Goal: Find specific page/section: Find specific page/section

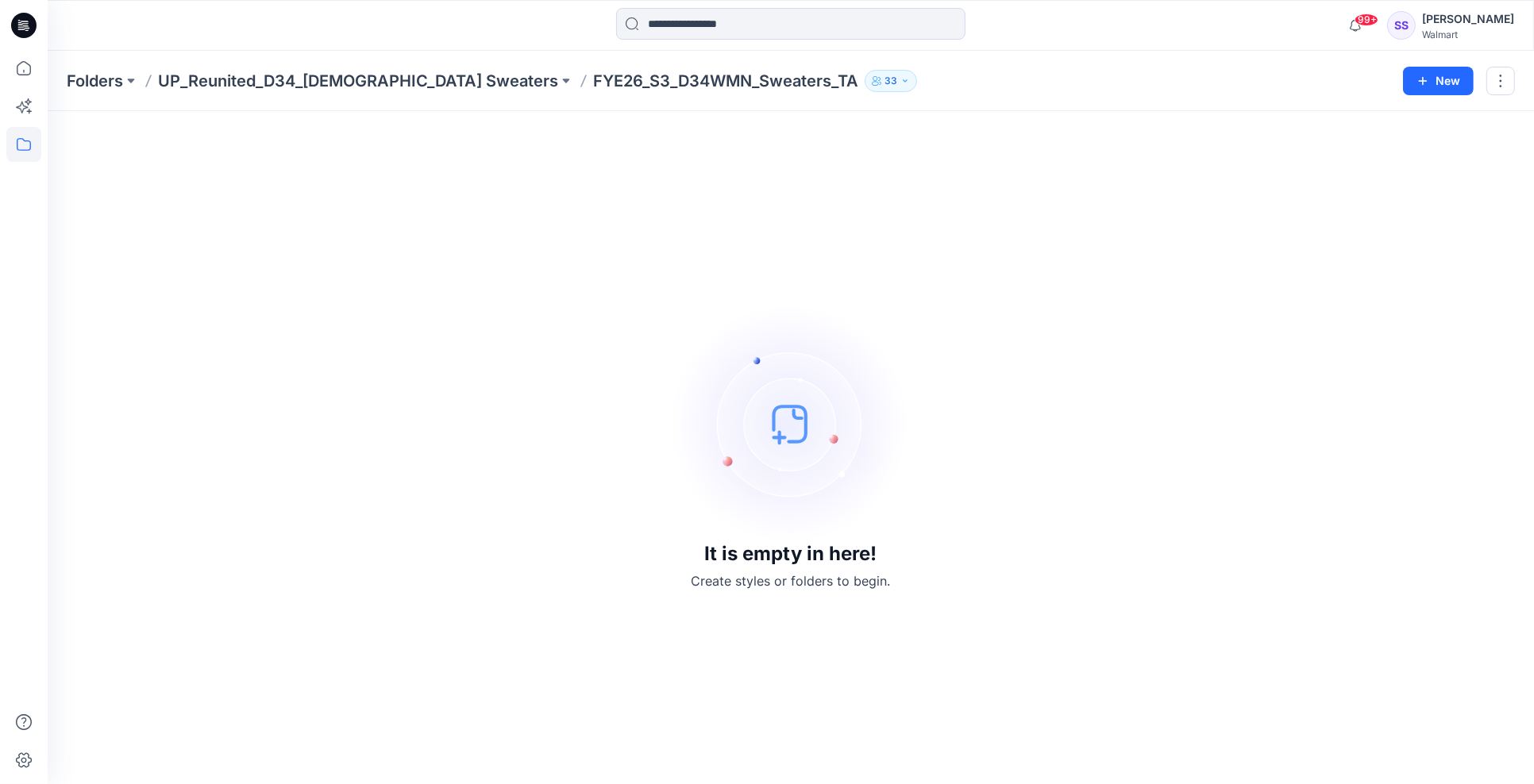
click at [593, 81] on p "FYE26_S3_D34WMN_Sweaters_TA" at bounding box center [725, 81] width 265 height 23
drag, startPoint x: 945, startPoint y: 281, endPoint x: 979, endPoint y: 280, distance: 34.0
click at [948, 281] on div "It is empty in here! Create styles or folders to begin." at bounding box center [791, 447] width 1448 height 635
click at [597, 72] on p "FYE26_S3_D34WMN_Sweaters_TA" at bounding box center [725, 81] width 265 height 23
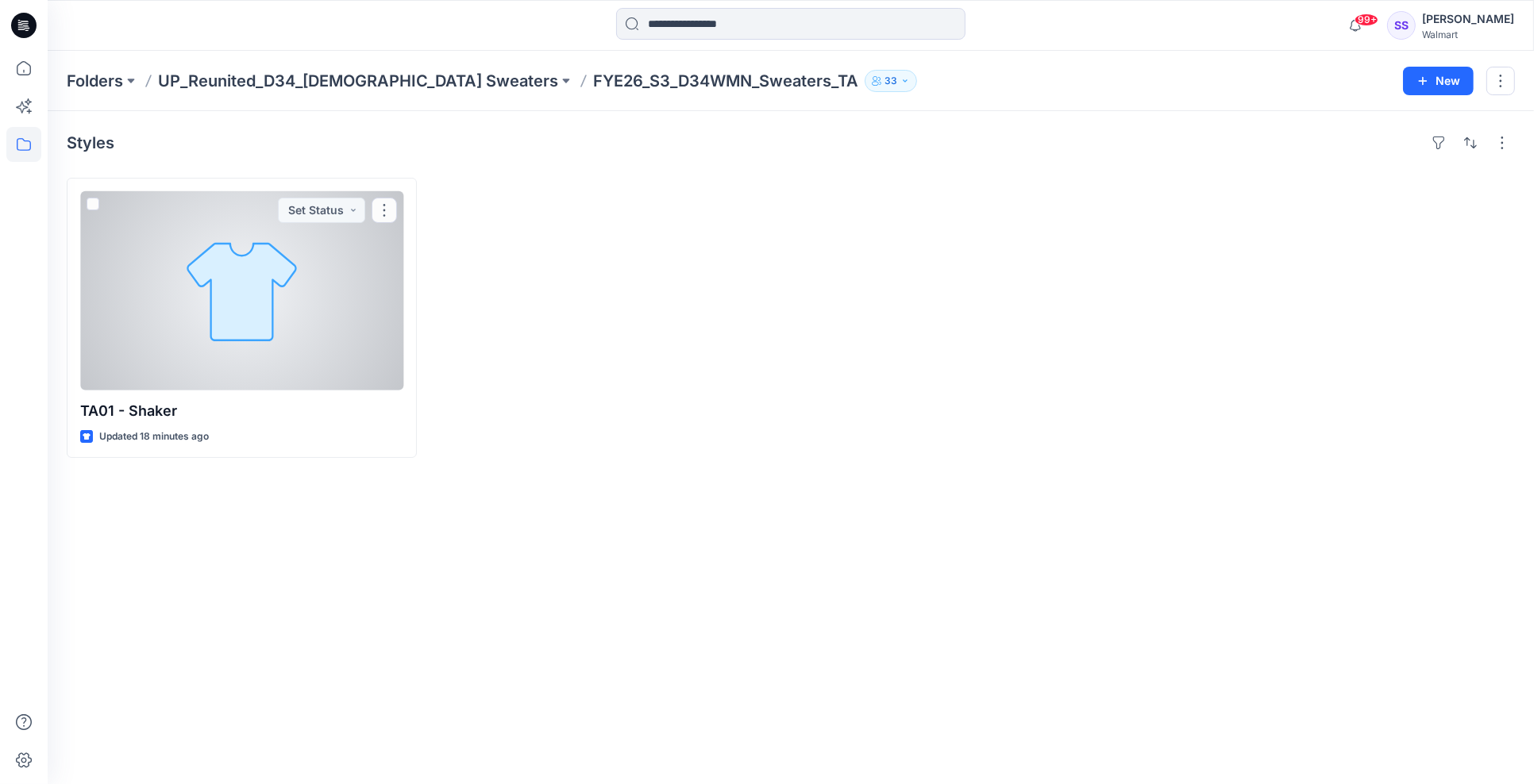
drag, startPoint x: 239, startPoint y: 378, endPoint x: 241, endPoint y: 370, distance: 8.2
click at [239, 377] on div at bounding box center [241, 291] width 323 height 199
